Goal: Information Seeking & Learning: Find specific page/section

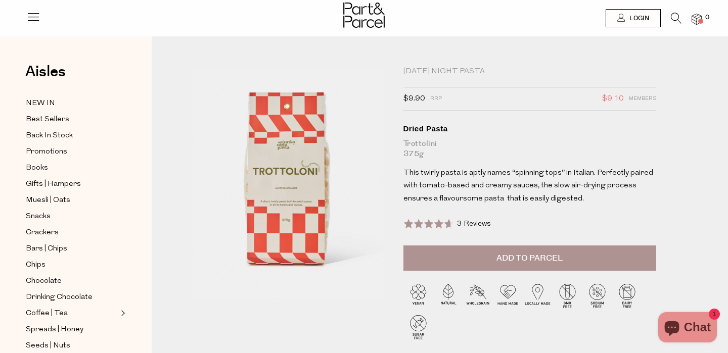
click at [675, 18] on icon at bounding box center [676, 18] width 11 height 11
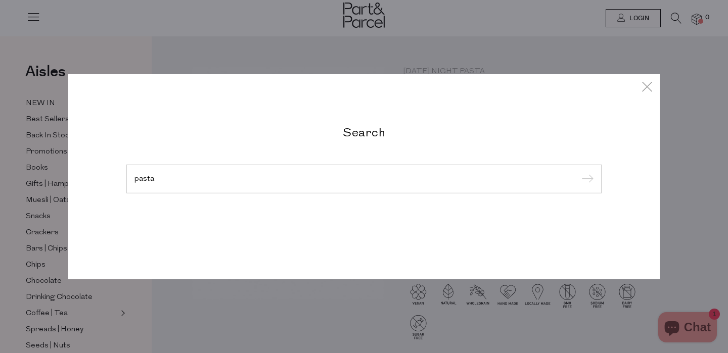
type input "pasta"
click at [578, 172] on input "submit" at bounding box center [585, 179] width 15 height 15
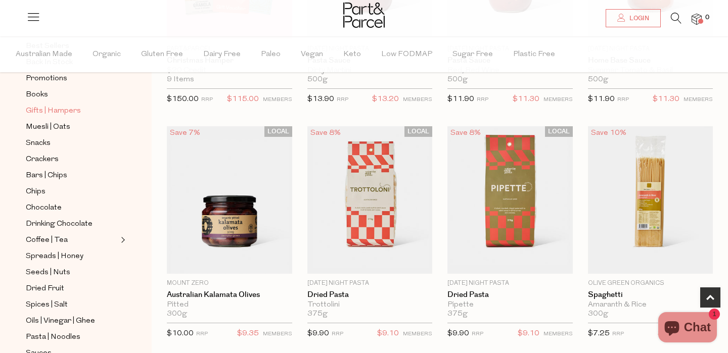
scroll to position [367, 0]
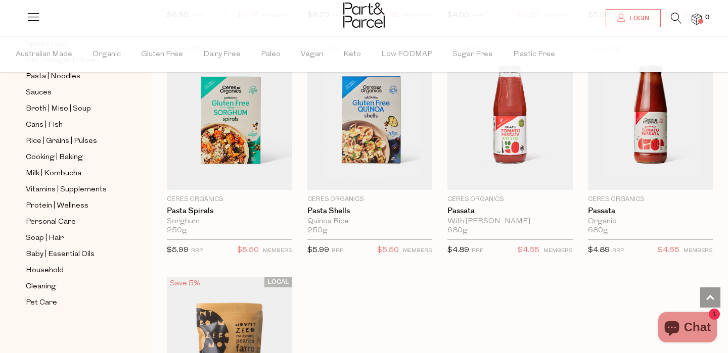
scroll to position [4449, 0]
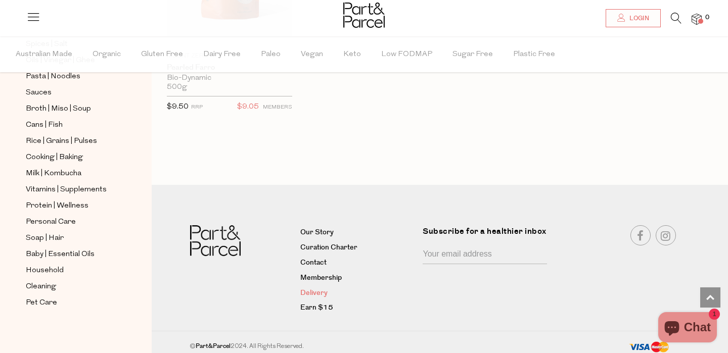
click at [309, 288] on link "Delivery" at bounding box center [357, 294] width 115 height 12
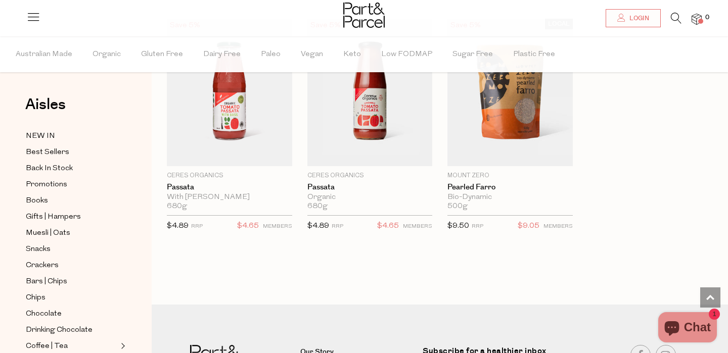
scroll to position [1187, 0]
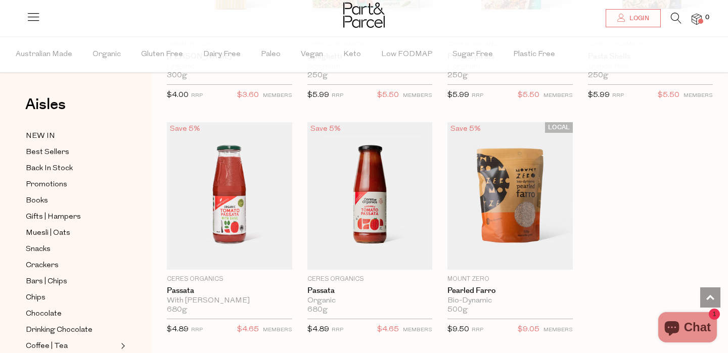
click at [676, 17] on icon at bounding box center [676, 18] width 11 height 11
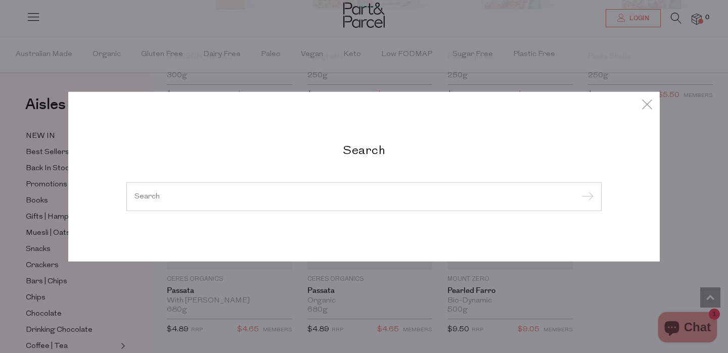
type input "d"
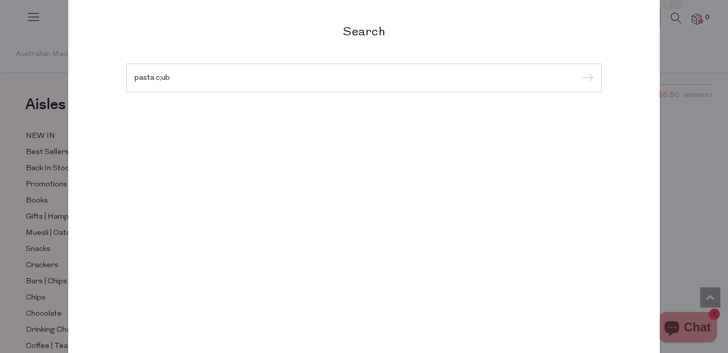
type input "pasta c;ub"
click at [578, 71] on input "submit" at bounding box center [585, 78] width 15 height 15
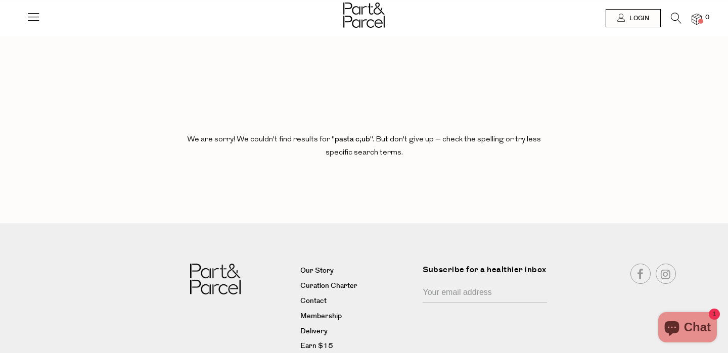
click at [676, 18] on icon at bounding box center [676, 18] width 11 height 11
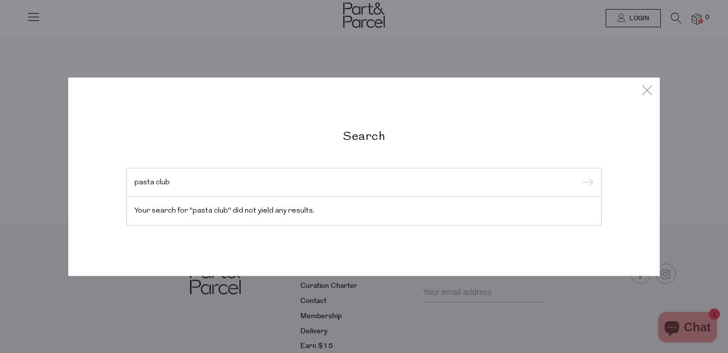
type input "pasta club"
click at [578, 175] on input "submit" at bounding box center [585, 182] width 15 height 15
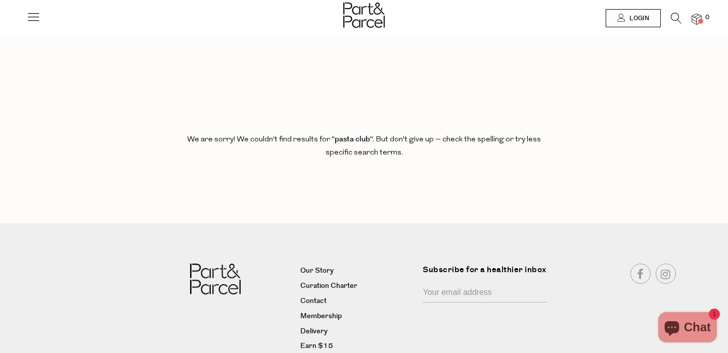
click at [671, 16] on icon at bounding box center [676, 18] width 11 height 11
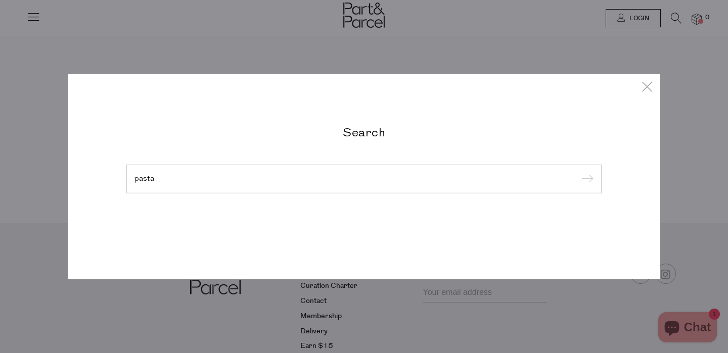
type input "pasta"
click at [578, 172] on input "submit" at bounding box center [585, 179] width 15 height 15
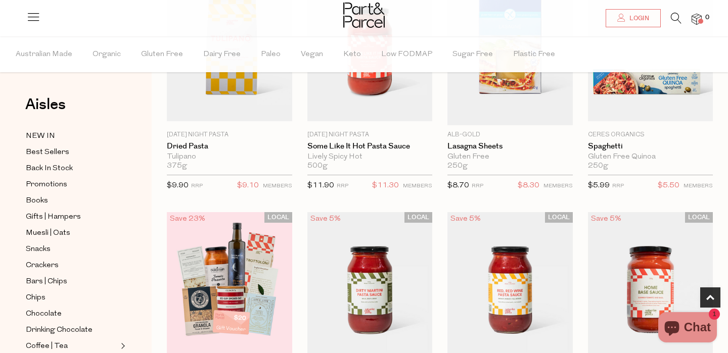
scroll to position [302, 0]
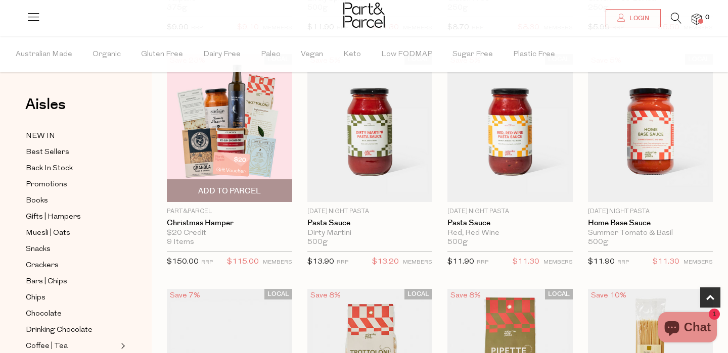
click at [207, 122] on img at bounding box center [229, 128] width 125 height 148
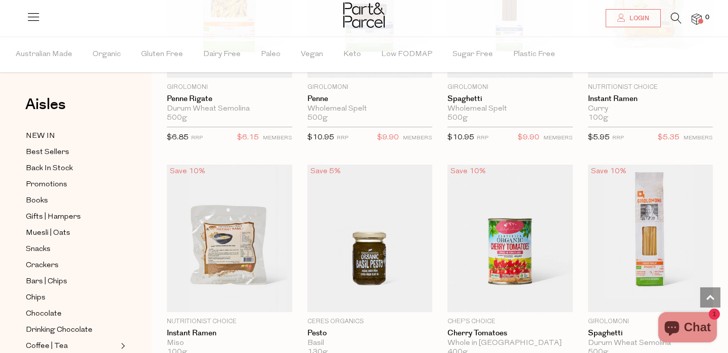
scroll to position [2120, 0]
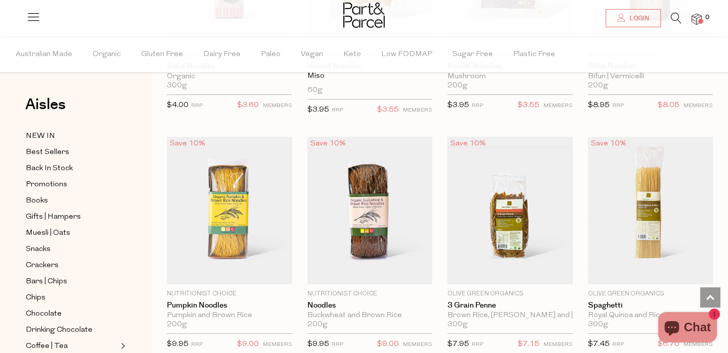
scroll to position [3037, 0]
